Goal: Transaction & Acquisition: Purchase product/service

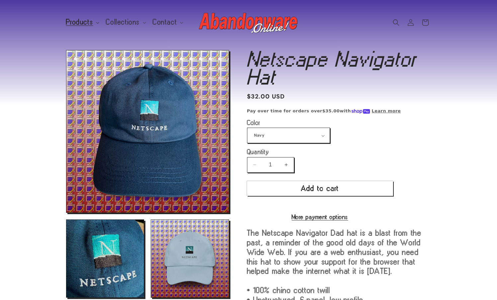
click at [84, 22] on span "Products" at bounding box center [79, 22] width 27 height 6
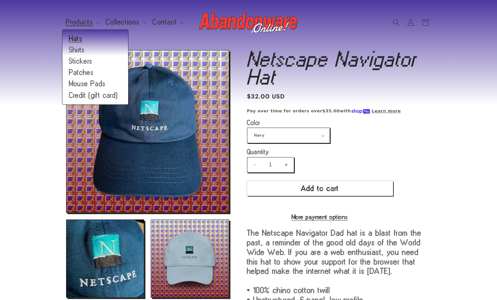
click at [79, 36] on link "Hats" at bounding box center [95, 38] width 66 height 11
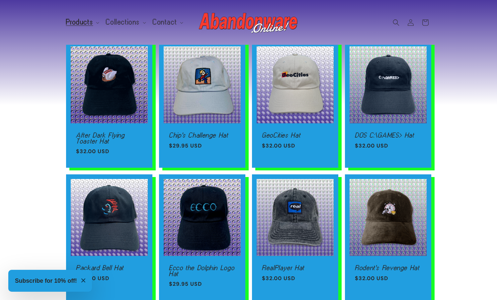
scroll to position [385, 0]
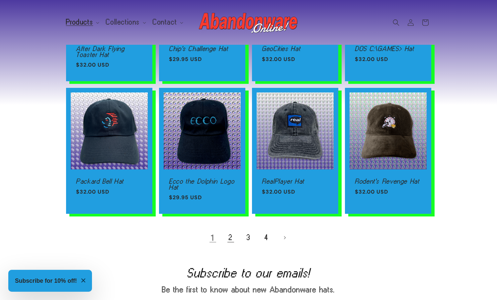
click at [231, 243] on link "2" at bounding box center [230, 238] width 15 height 15
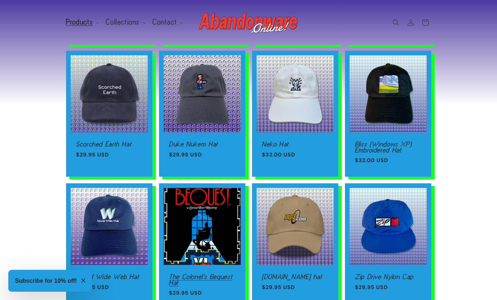
scroll to position [391, 0]
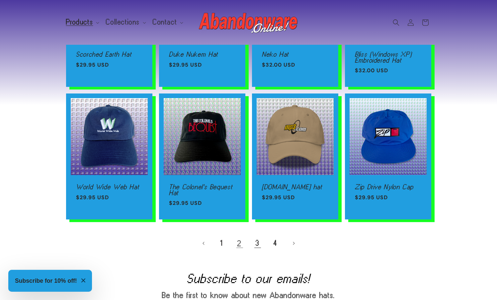
click at [258, 244] on link "3" at bounding box center [257, 243] width 15 height 15
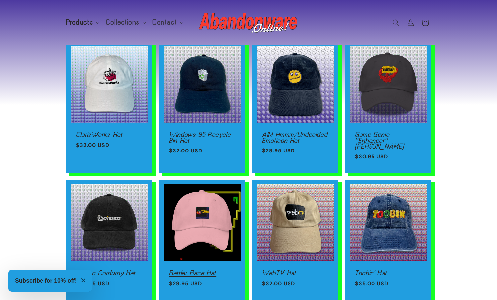
scroll to position [345, 0]
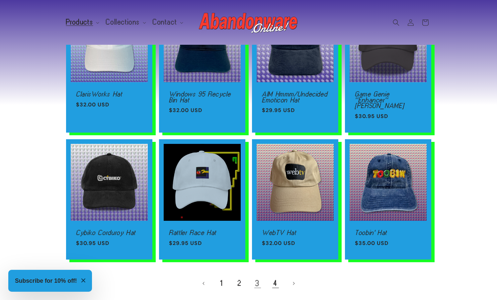
click at [274, 276] on link "4" at bounding box center [275, 283] width 15 height 15
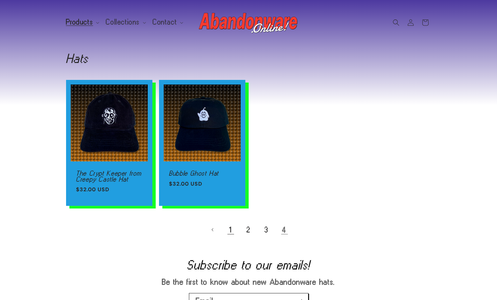
click at [224, 228] on link "1" at bounding box center [230, 230] width 15 height 15
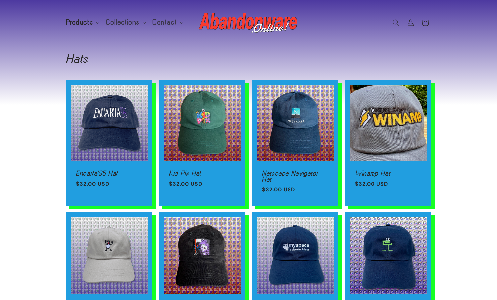
click at [370, 171] on link "Winamp Hat" at bounding box center [388, 174] width 66 height 6
